Goal: Submit feedback/report problem: Submit feedback/report problem

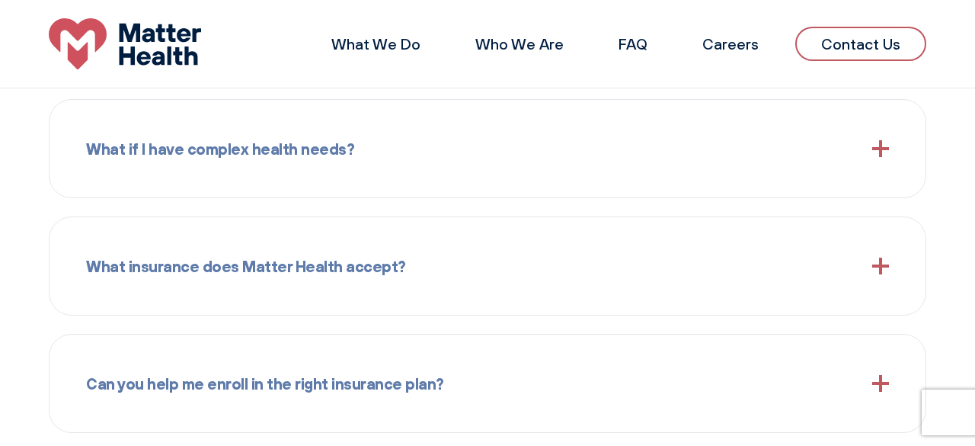
scroll to position [1340, 0]
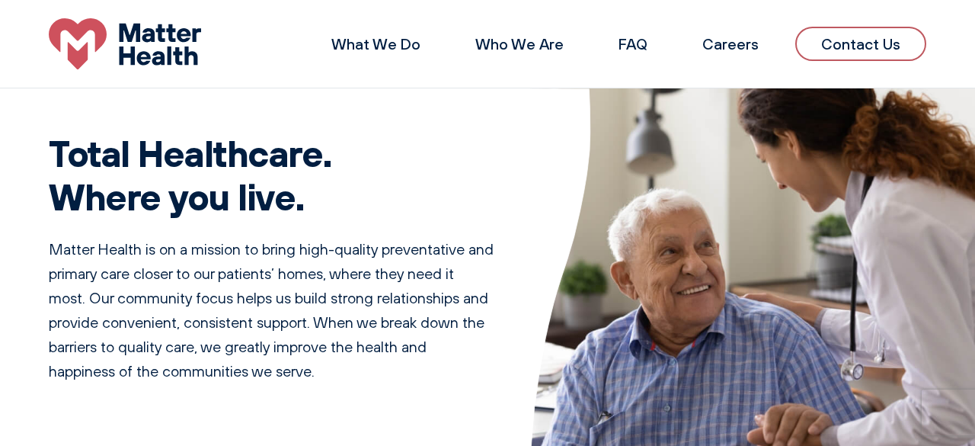
click at [876, 46] on link "Contact Us" at bounding box center [861, 44] width 131 height 34
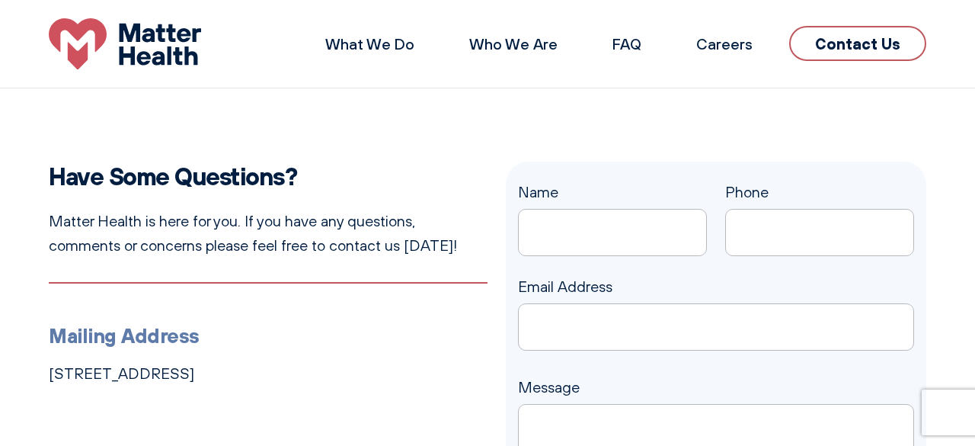
click at [621, 238] on input "Name" at bounding box center [612, 232] width 189 height 47
type input "[PERSON_NAME]"
type input "4237160777"
type input "[PERSON_NAME][EMAIL_ADDRESS][PERSON_NAME][DOMAIN_NAME]"
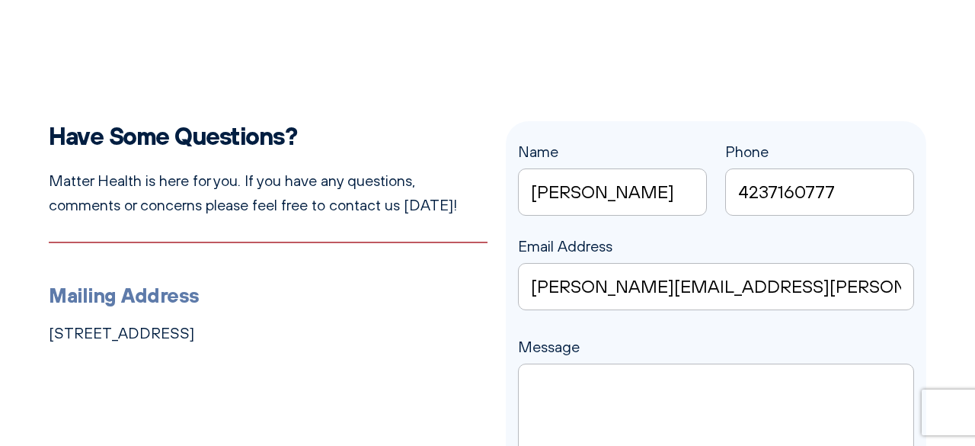
scroll to position [52, 0]
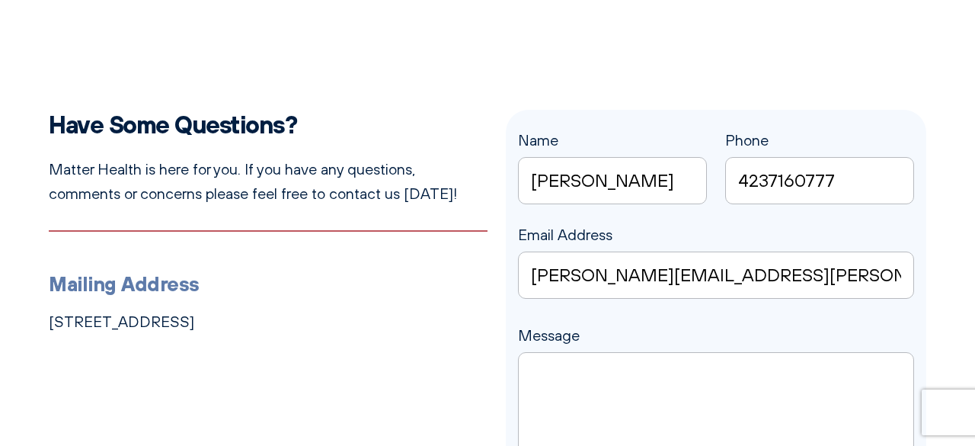
click at [579, 384] on textarea "Message" at bounding box center [716, 421] width 396 height 139
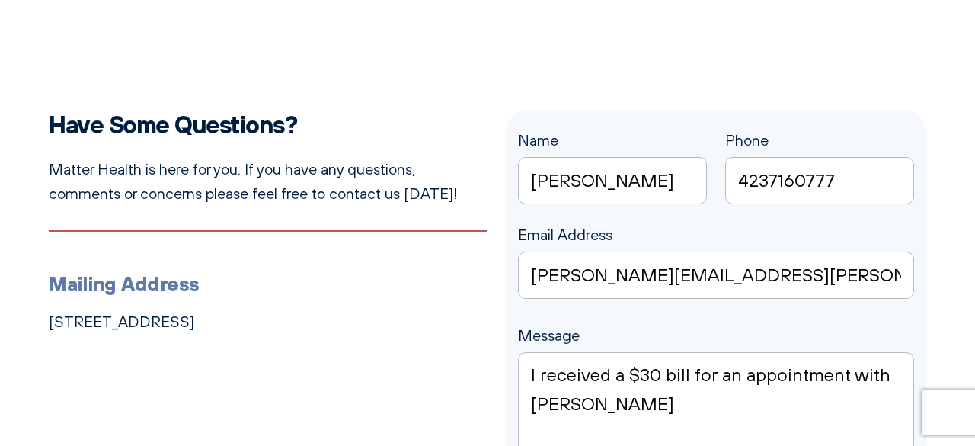
click at [634, 415] on textarea "I received a $30 bill for an appointment with [PERSON_NAME]" at bounding box center [716, 421] width 396 height 139
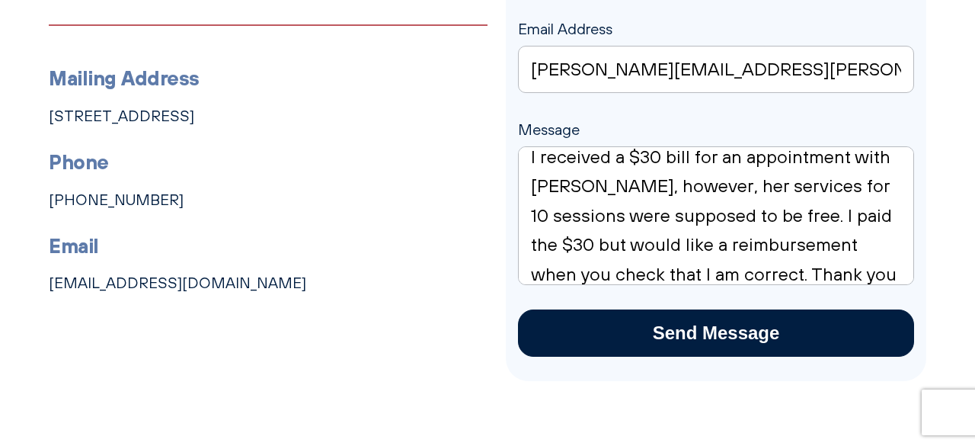
scroll to position [271, 0]
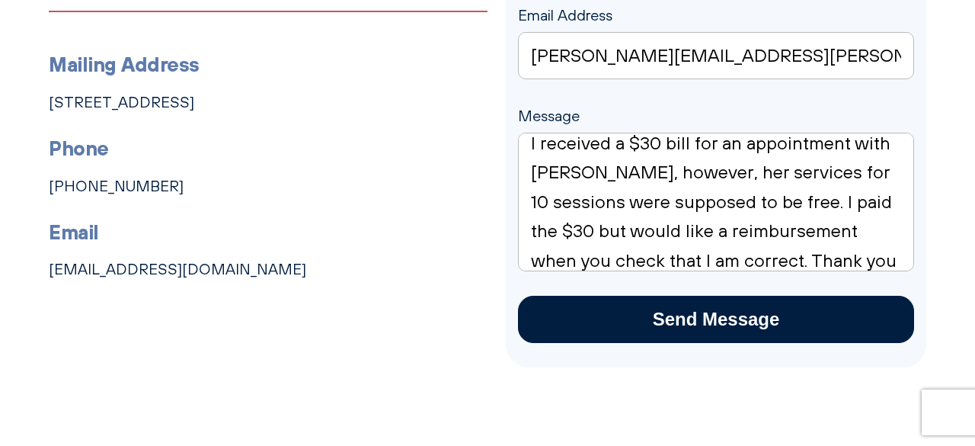
type textarea "I received a $30 bill for an appointment with [PERSON_NAME], however, her servi…"
click at [576, 335] on input "Send Message" at bounding box center [716, 319] width 396 height 47
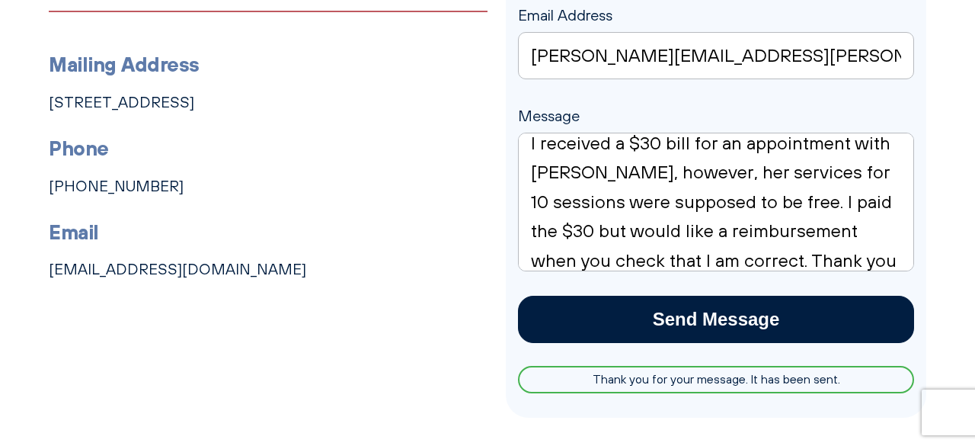
scroll to position [0, 0]
